Goal: Transaction & Acquisition: Purchase product/service

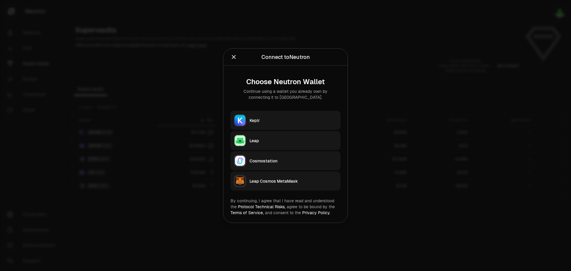
click at [377, 28] on div at bounding box center [285, 135] width 571 height 271
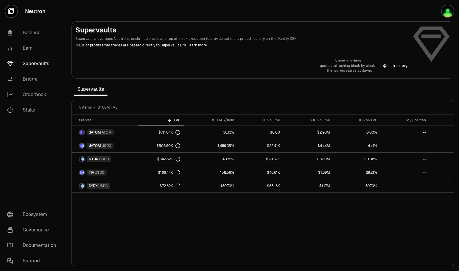
click at [447, 11] on img "button" at bounding box center [447, 11] width 12 height 12
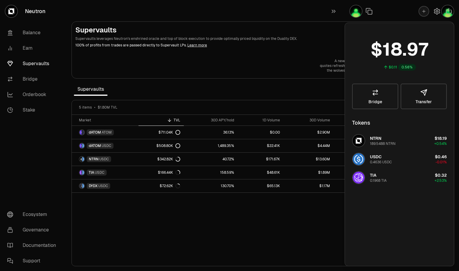
click at [276, 52] on div "Supervaults Supervaults leverages Neutron's enshrined oracle and top of block e…" at bounding box center [262, 49] width 375 height 48
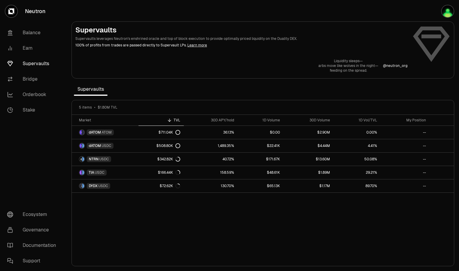
click at [445, 10] on img "button" at bounding box center [447, 11] width 12 height 12
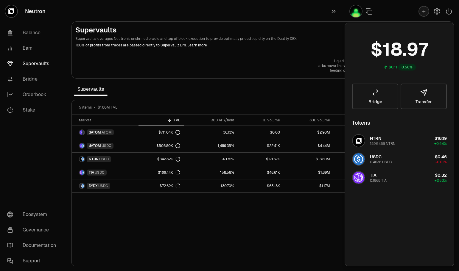
click at [451, 9] on icon "button" at bounding box center [448, 11] width 7 height 7
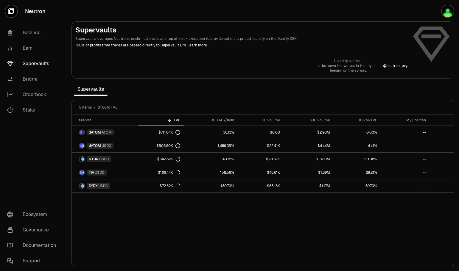
click at [450, 9] on img "button" at bounding box center [447, 11] width 12 height 12
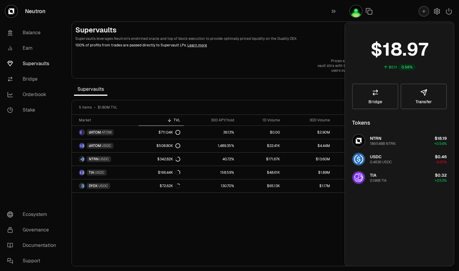
click at [448, 11] on icon "button" at bounding box center [448, 11] width 5 height 6
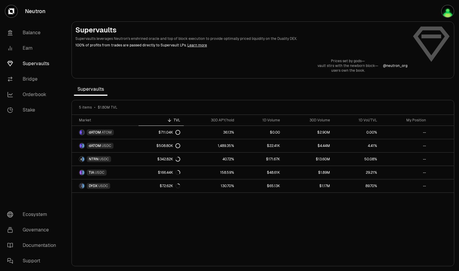
click at [431, 12] on icon "button" at bounding box center [428, 11] width 7 height 7
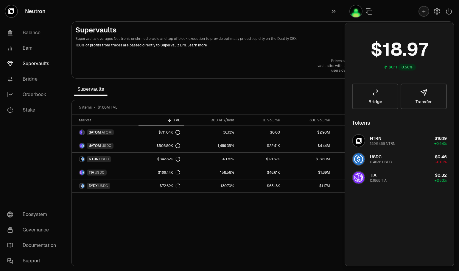
click at [423, 12] on icon "button" at bounding box center [423, 11] width 5 height 5
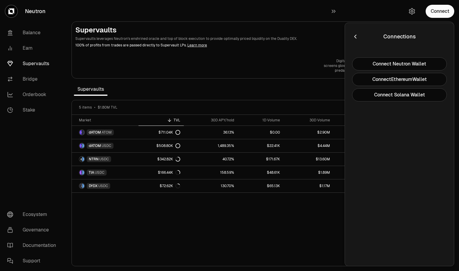
click at [402, 63] on button "Connect Neutron Wallet" at bounding box center [399, 63] width 95 height 13
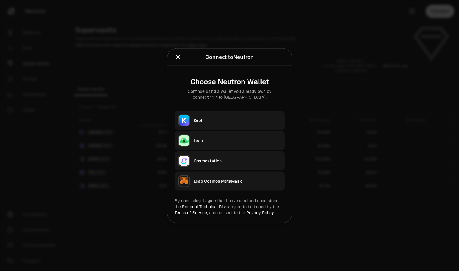
click at [222, 122] on div "Keplr" at bounding box center [237, 120] width 88 height 6
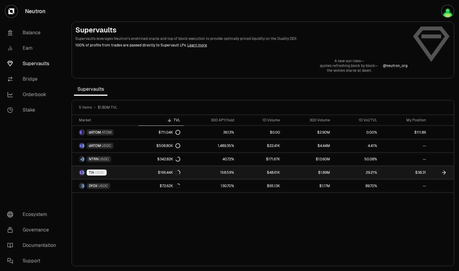
click at [153, 173] on link "$166.44K" at bounding box center [160, 172] width 45 height 13
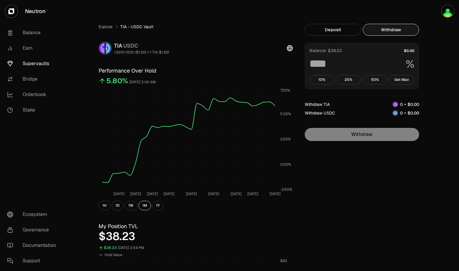
click at [384, 32] on button "Withdraw" at bounding box center [391, 30] width 56 height 12
click at [406, 80] on button "Get Max" at bounding box center [401, 80] width 25 height 10
type input "***"
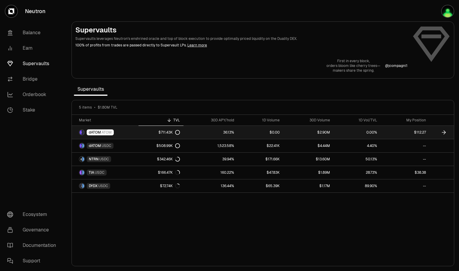
click at [210, 131] on link "36.13%" at bounding box center [210, 132] width 54 height 13
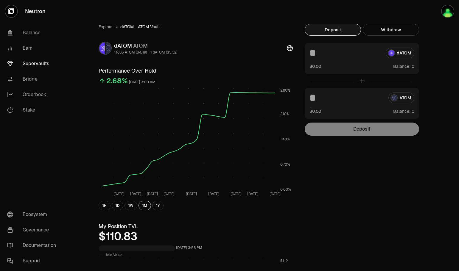
click at [387, 29] on button "Withdraw" at bounding box center [391, 30] width 56 height 12
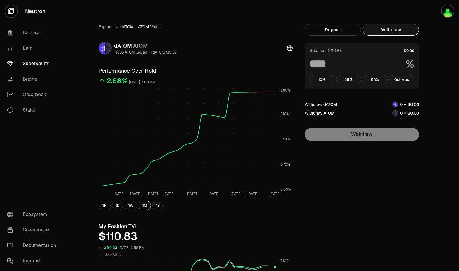
click at [399, 78] on button "Get Max" at bounding box center [401, 80] width 25 height 10
type input "***"
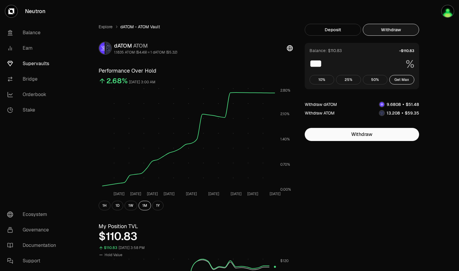
click at [406, 79] on button "Get Max" at bounding box center [401, 80] width 25 height 10
click at [33, 62] on link "Supervaults" at bounding box center [33, 63] width 62 height 15
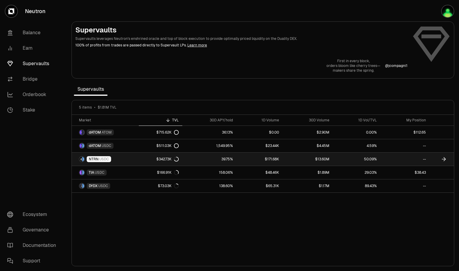
click at [204, 158] on link "39.75%" at bounding box center [209, 159] width 54 height 13
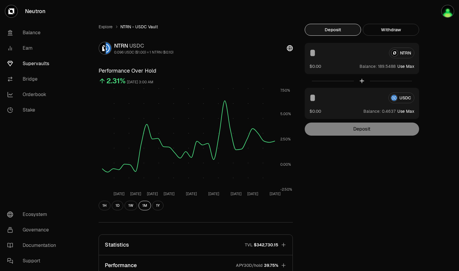
click at [411, 66] on button "Use Max" at bounding box center [405, 66] width 17 height 6
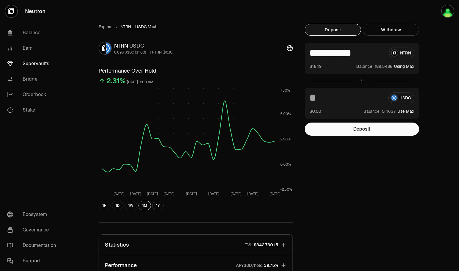
drag, startPoint x: 332, startPoint y: 52, endPoint x: 401, endPoint y: 59, distance: 69.7
click at [401, 59] on div "**********" at bounding box center [361, 58] width 114 height 31
type input "***"
click at [370, 129] on button "Deposit" at bounding box center [361, 129] width 114 height 13
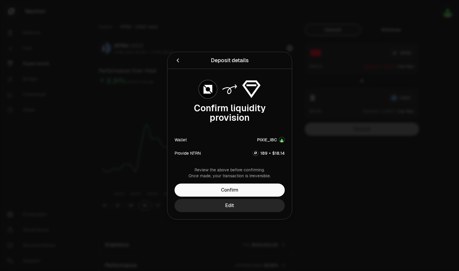
click at [249, 189] on button "Confirm" at bounding box center [229, 190] width 110 height 13
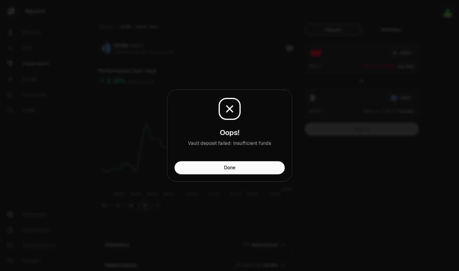
click at [227, 168] on button "Done" at bounding box center [229, 167] width 110 height 13
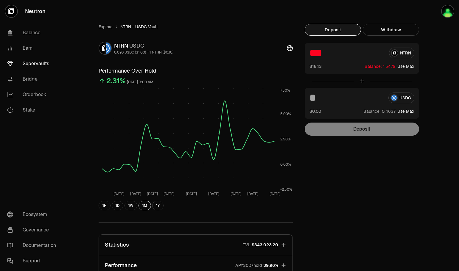
click at [30, 63] on link "Supervaults" at bounding box center [33, 63] width 62 height 15
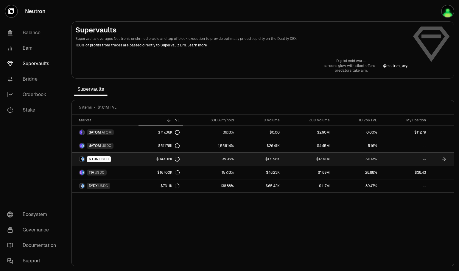
click at [102, 159] on span "USDC" at bounding box center [104, 159] width 10 height 5
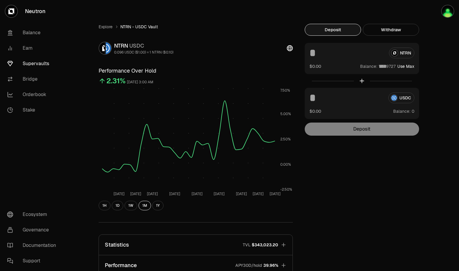
click at [29, 63] on link "Supervaults" at bounding box center [33, 63] width 62 height 15
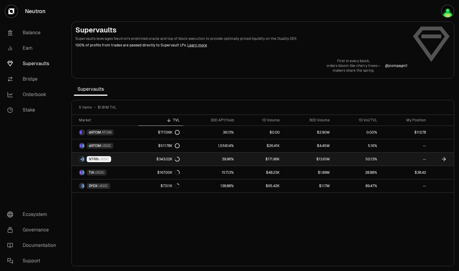
click at [117, 160] on link "NTRN USDC" at bounding box center [105, 159] width 67 height 13
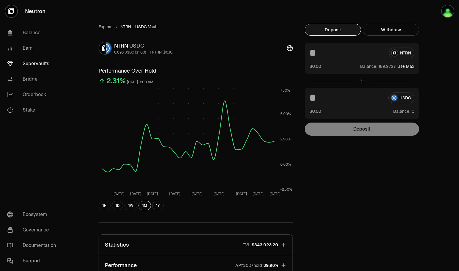
click at [340, 54] on input at bounding box center [346, 53] width 75 height 11
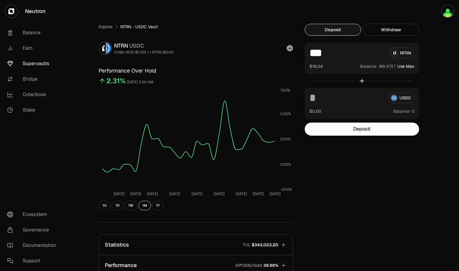
type input "***"
click at [343, 128] on button "Deposit" at bounding box center [361, 129] width 114 height 13
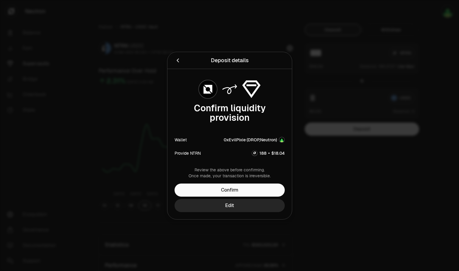
click at [241, 190] on button "Confirm" at bounding box center [229, 190] width 110 height 13
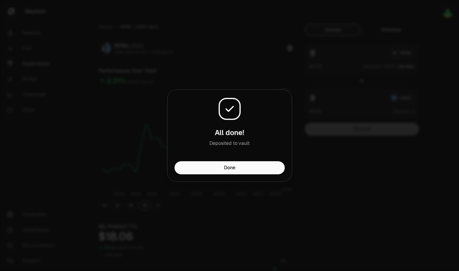
click at [229, 171] on button "Done" at bounding box center [229, 167] width 110 height 13
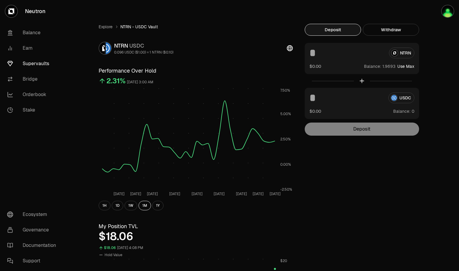
click at [38, 63] on link "Supervaults" at bounding box center [33, 63] width 62 height 15
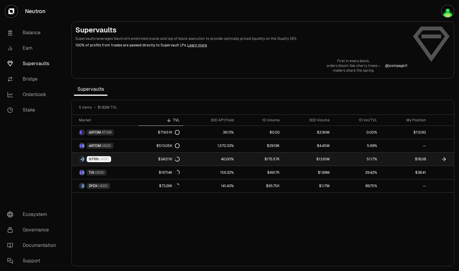
click at [210, 160] on link "40.00%" at bounding box center [210, 159] width 54 height 13
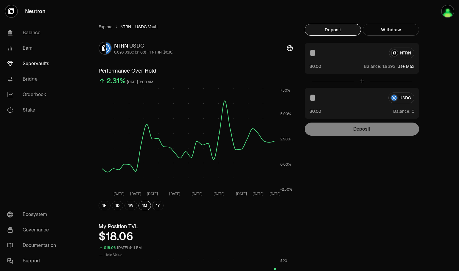
click at [401, 28] on button "Withdraw" at bounding box center [391, 30] width 56 height 12
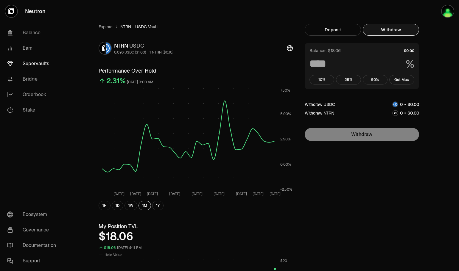
click at [400, 80] on button "Get Max" at bounding box center [401, 80] width 25 height 10
type input "***"
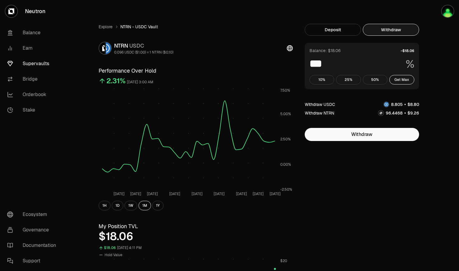
click at [33, 63] on link "Supervaults" at bounding box center [33, 63] width 62 height 15
